Goal: Task Accomplishment & Management: Use online tool/utility

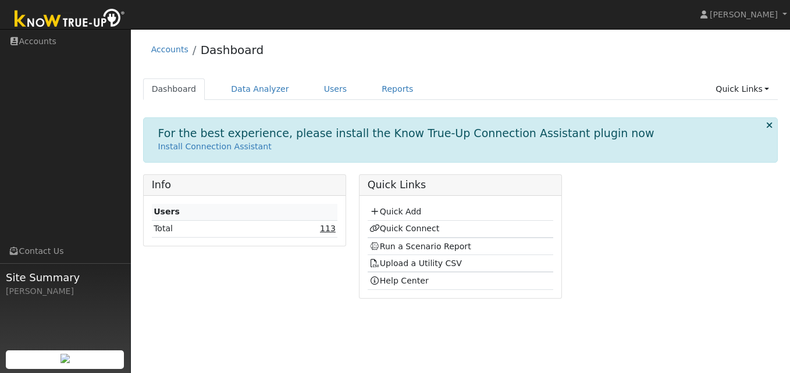
click at [324, 229] on link "113" at bounding box center [328, 228] width 16 height 9
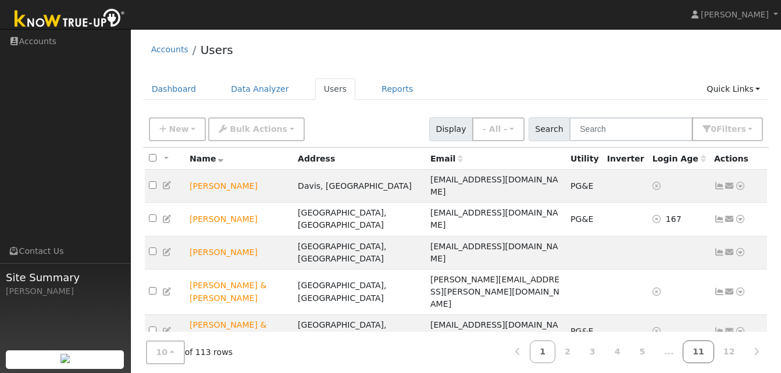
click at [700, 351] on link "11" at bounding box center [698, 352] width 31 height 23
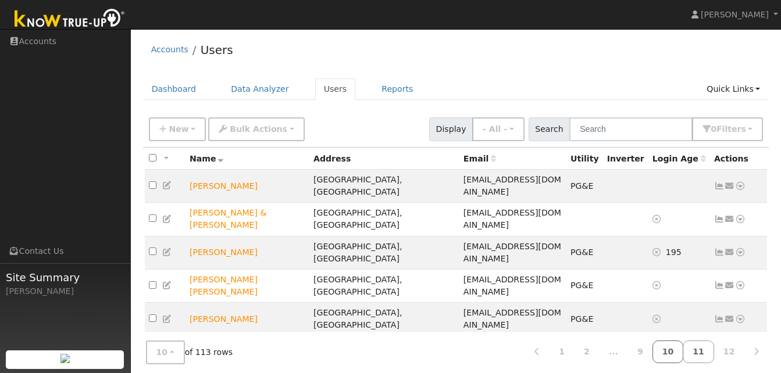
click at [682, 351] on link "10" at bounding box center [668, 352] width 31 height 23
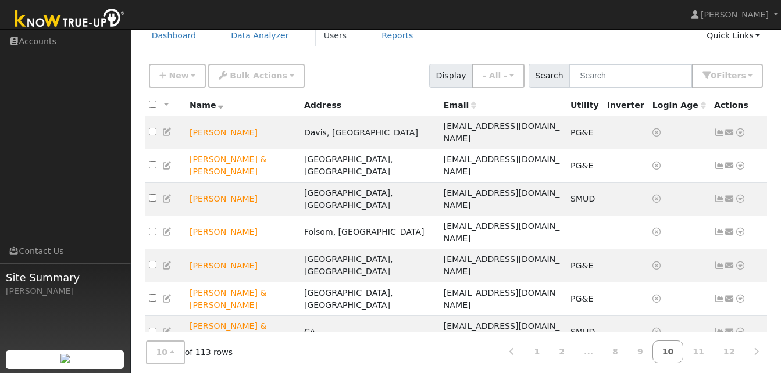
scroll to position [58, 0]
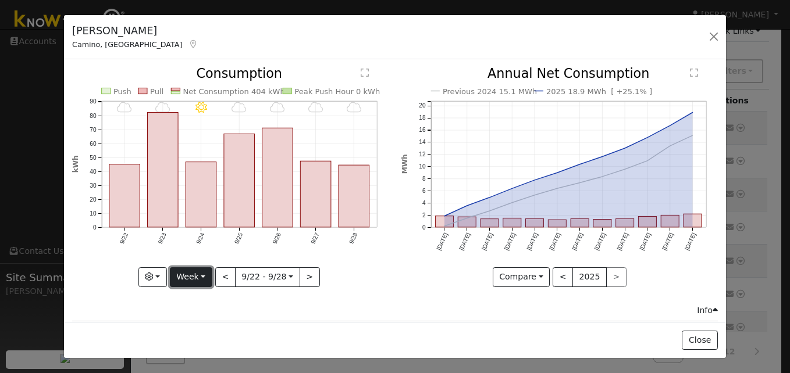
click at [205, 273] on button "Week" at bounding box center [191, 278] width 42 height 20
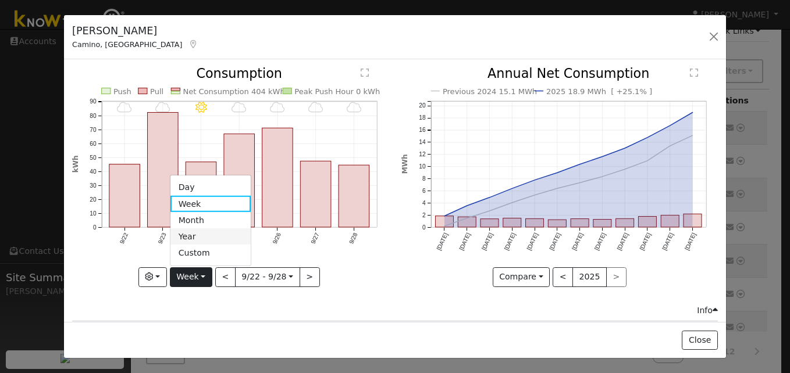
click at [185, 234] on link "Year" at bounding box center [210, 237] width 81 height 16
type input "2024-09-01"
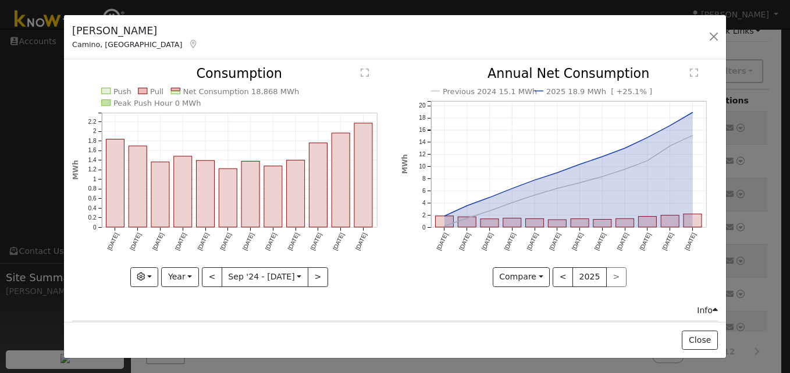
click at [377, 268] on icon "Push Pull Net Consumption 18,868 MWh Peak Push Hour 0 MWh Sep '24 Oct '24 Nov '…" at bounding box center [230, 176] width 316 height 218
click at [713, 35] on button "button" at bounding box center [714, 37] width 16 height 16
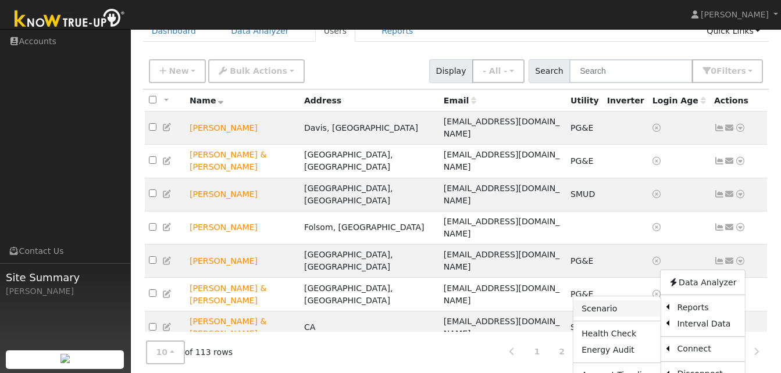
click at [602, 301] on link "Scenario" at bounding box center [617, 309] width 87 height 16
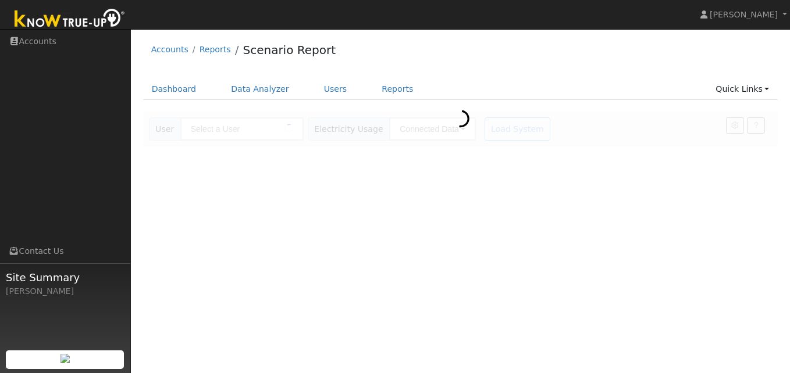
type input "[PERSON_NAME]"
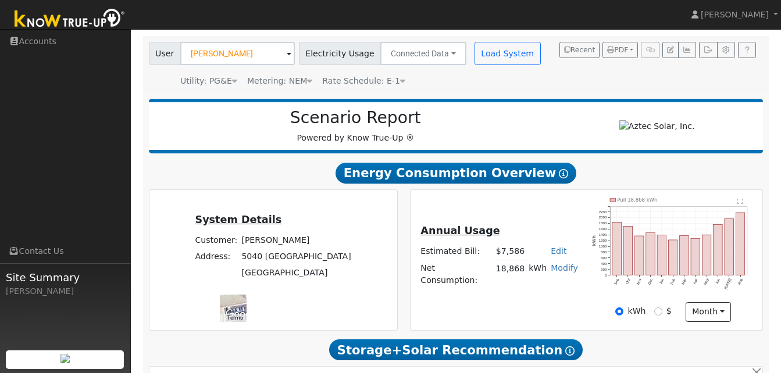
scroll to position [81, 0]
